Goal: Find specific page/section

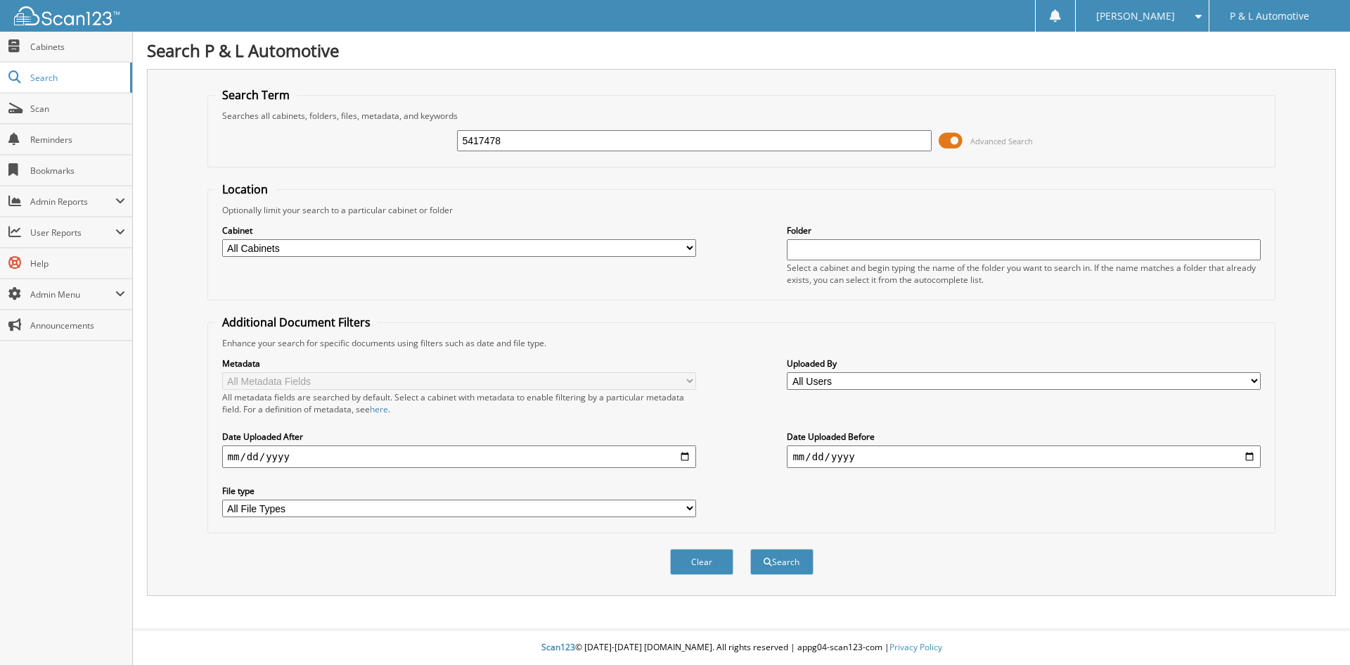
type input "5417478"
click at [750, 549] on button "Search" at bounding box center [781, 562] width 63 height 26
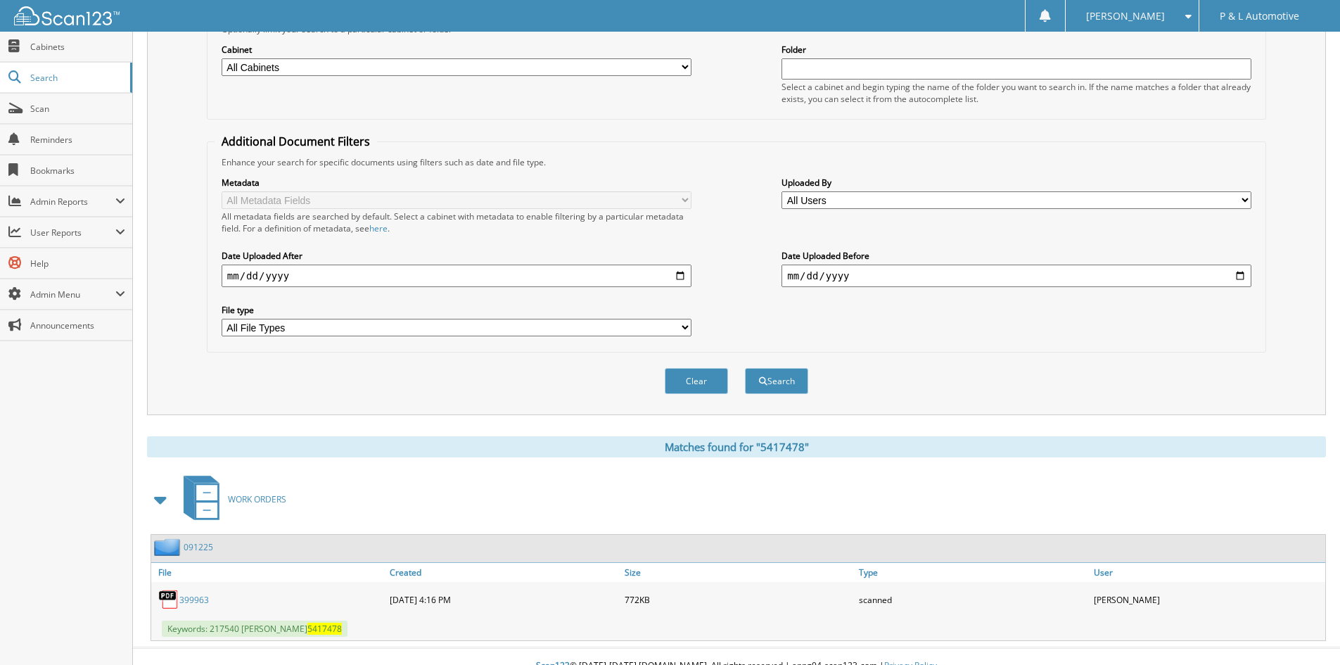
scroll to position [200, 0]
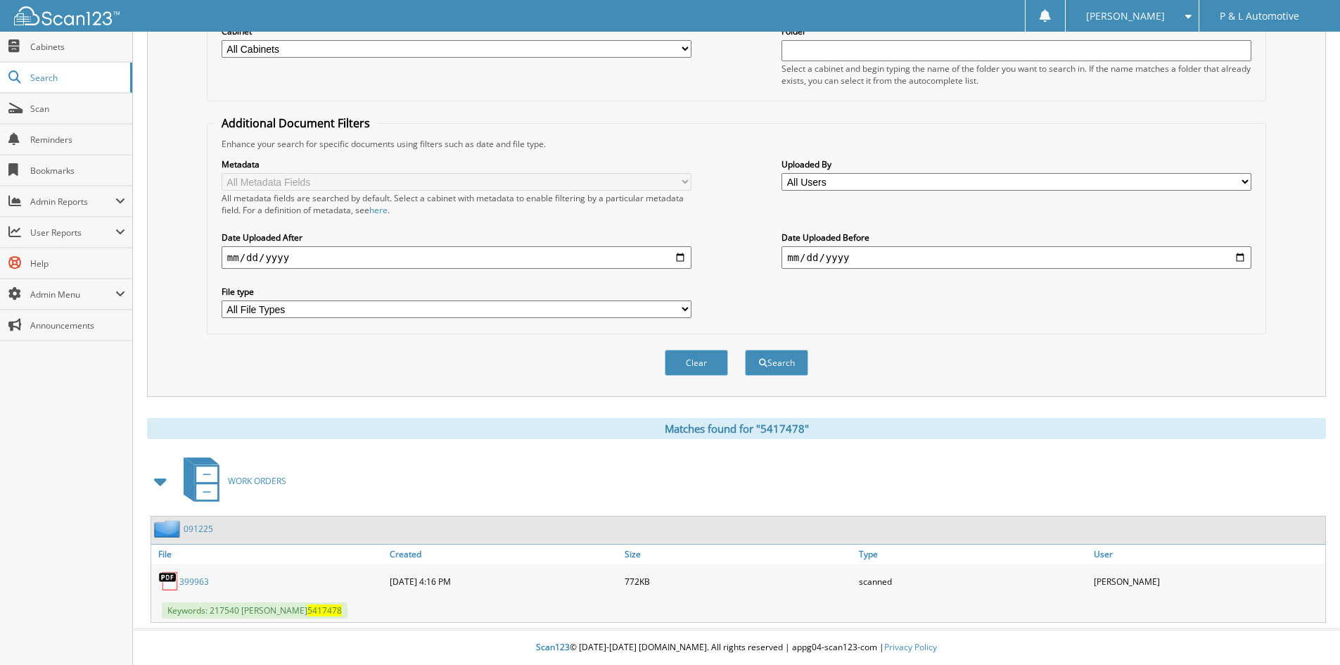
click at [193, 583] on link "399963" at bounding box center [194, 581] width 30 height 12
